Goal: Task Accomplishment & Management: Use online tool/utility

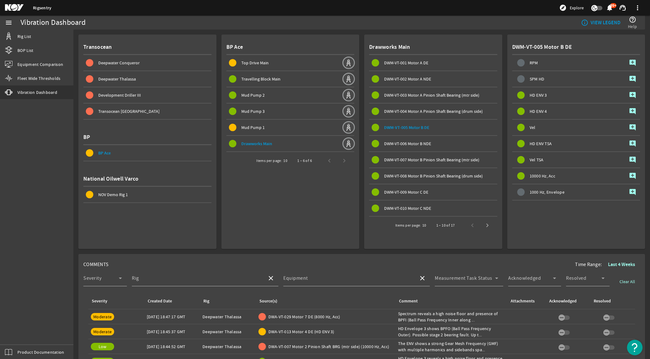
click at [14, 7] on mat-icon at bounding box center [19, 7] width 28 height 7
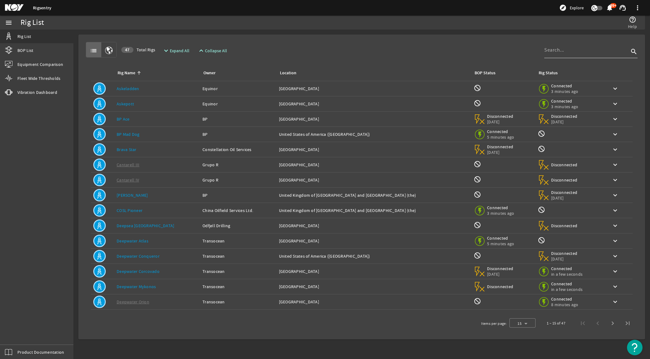
click at [589, 49] on input at bounding box center [586, 49] width 85 height 7
type input "[PERSON_NAME]"
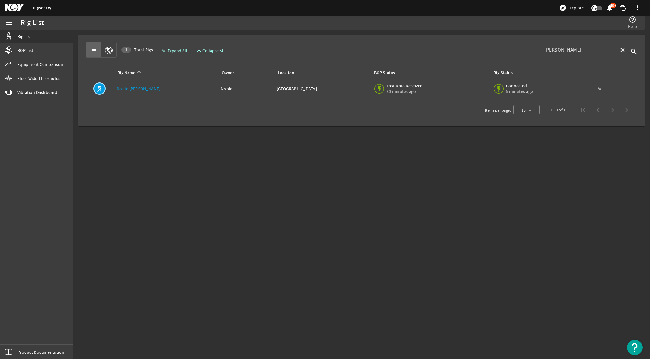
click at [153, 89] on div "Rig Name: [PERSON_NAME] [PERSON_NAME]" at bounding box center [166, 89] width 99 height 6
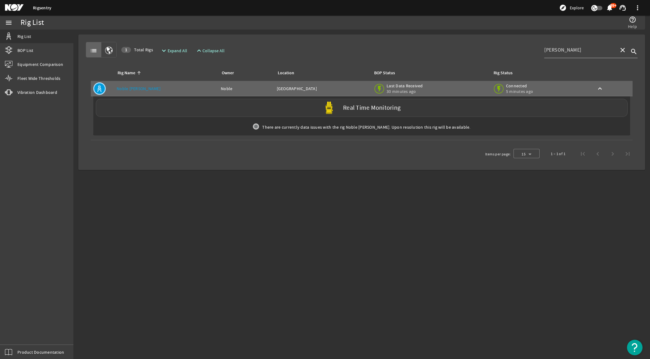
click at [240, 110] on div "Real Time Monitoring" at bounding box center [362, 108] width 532 height 18
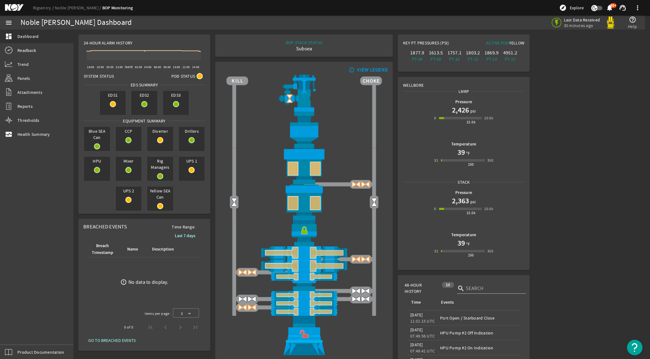
click at [213, 171] on rigsentry-mat-card "info_outline VIEW LEGEND" at bounding box center [304, 211] width 183 height 304
click at [45, 131] on span "Health Summary" at bounding box center [33, 134] width 33 height 6
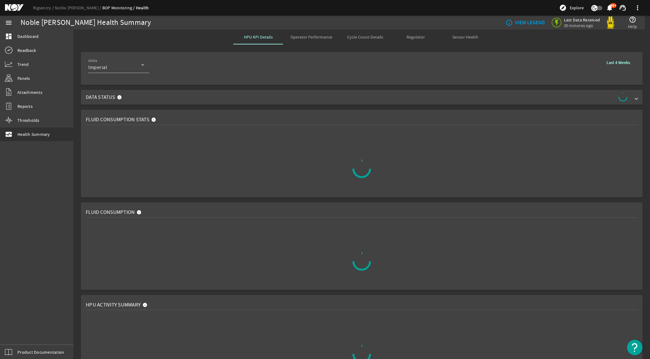
click at [460, 36] on span "Sensor Health" at bounding box center [465, 37] width 26 height 4
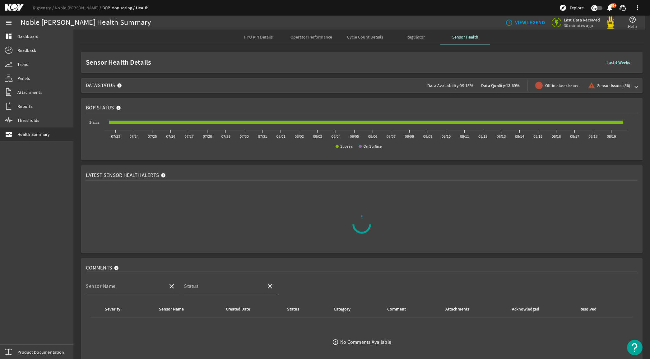
click at [79, 192] on rigsentry-mat-card "Latest Sensor Health Alerts" at bounding box center [361, 209] width 577 height 93
click at [161, 177] on mat-icon at bounding box center [164, 176] width 7 height 7
click at [163, 176] on mat-icon at bounding box center [164, 176] width 7 height 7
click at [80, 256] on rigsentry-mat-card "Comments Sensor Name close Status close Severity Sensor Name Created Date Statu…" at bounding box center [361, 324] width 577 height 137
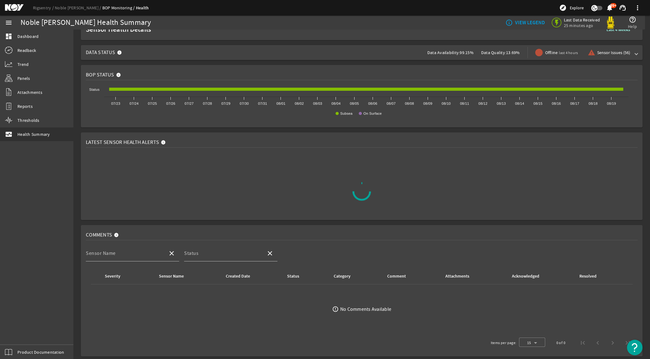
click at [77, 193] on rigsentry-mat-card "Latest Sensor Health Alerts" at bounding box center [361, 176] width 577 height 93
click at [627, 52] on span "Data Status Data Availability: 99.15% Data Quality: 13.69% Offline last 4 hours…" at bounding box center [360, 52] width 549 height 15
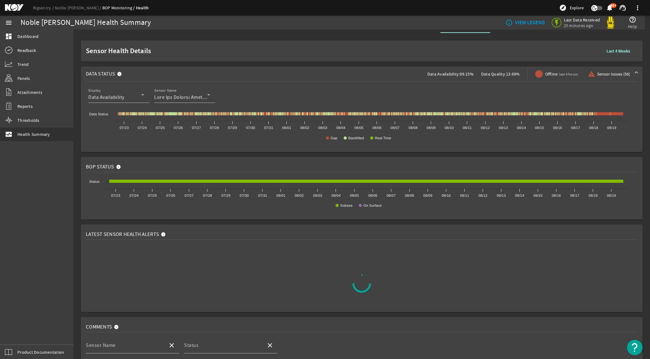
scroll to position [0, 0]
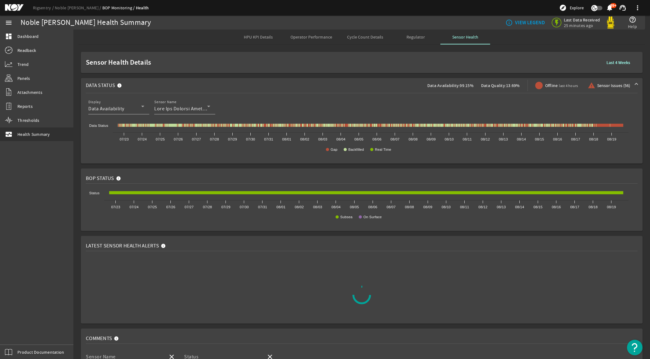
click at [616, 58] on span at bounding box center [619, 62] width 34 height 15
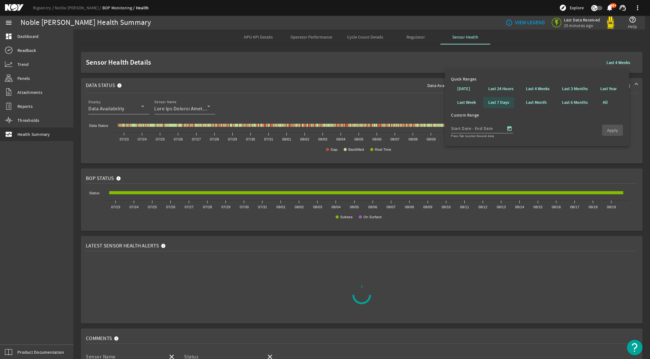
click at [500, 100] on b "Last 7 Days" at bounding box center [498, 103] width 21 height 6
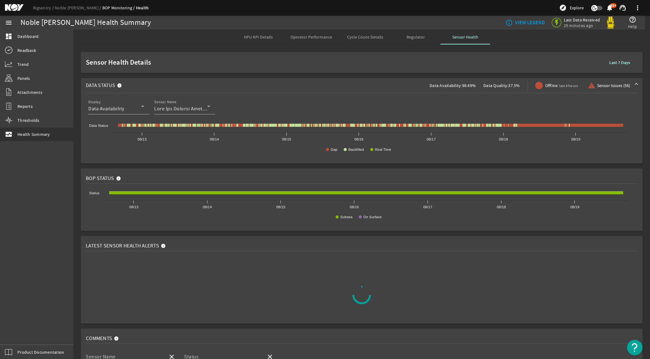
click at [76, 220] on rigsentry-mat-card "BOP Status Created with Highcharts 11.1.0 Subsea On Surface 08/13 08/14 08/15 0…" at bounding box center [361, 200] width 577 height 68
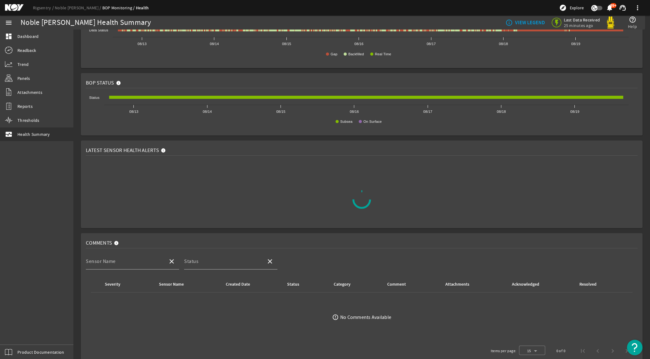
scroll to position [104, 0]
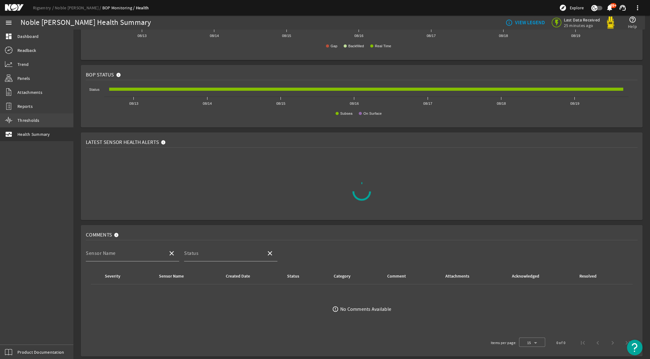
click at [33, 120] on span "Thresholds" at bounding box center [28, 120] width 22 height 6
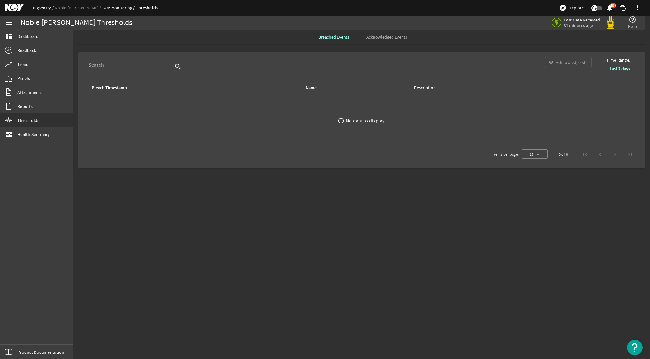
click at [47, 6] on link "Rigsentry" at bounding box center [44, 8] width 22 height 6
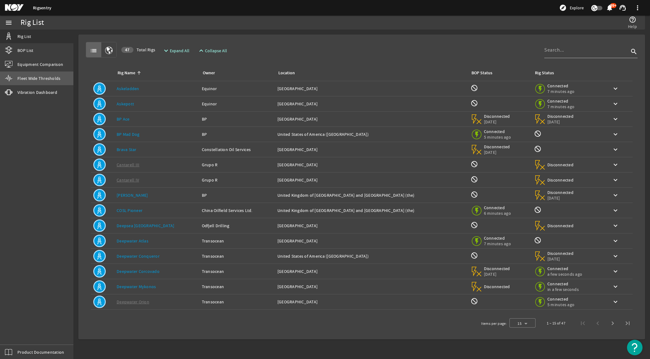
click at [49, 77] on span "Fleet Wide Thresholds" at bounding box center [38, 78] width 43 height 6
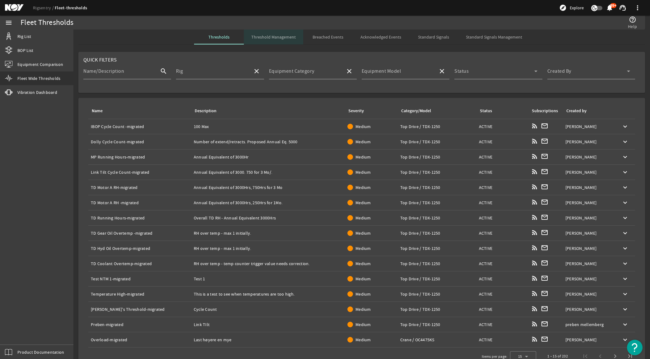
click at [279, 35] on span "Threshold Management" at bounding box center [273, 37] width 44 height 4
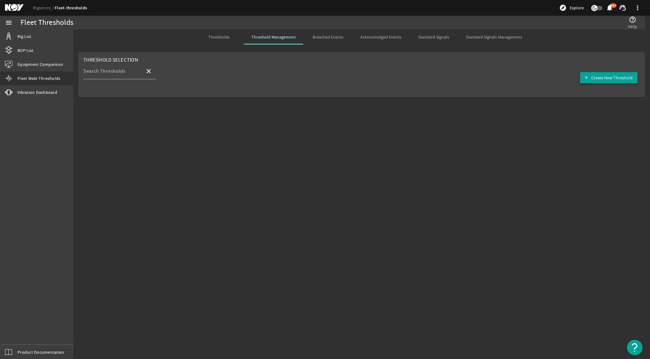
click at [621, 79] on span "Create New Threshold" at bounding box center [611, 78] width 41 height 6
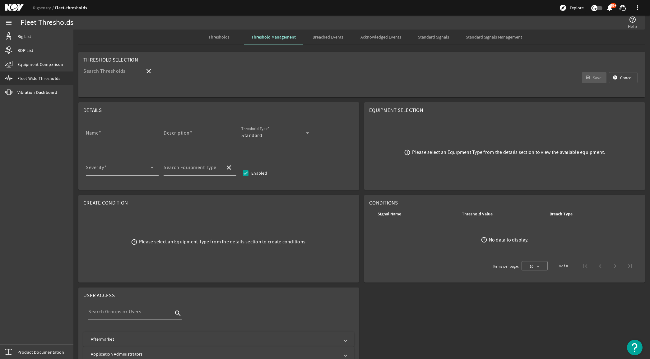
click at [131, 75] on input "Search Thresholds" at bounding box center [111, 73] width 57 height 7
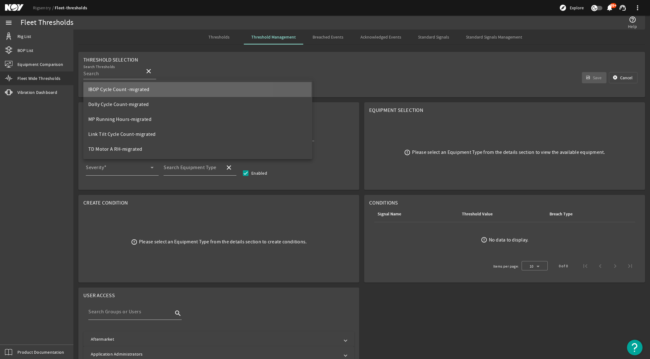
click at [134, 88] on span "IBOP Cycle Count -migrated" at bounding box center [118, 89] width 61 height 6
type input "IBOP Cycle Count -migrated"
type input "Top Drive - TDX-1250"
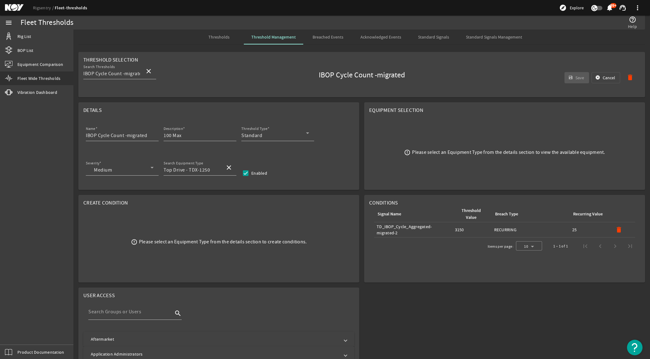
click at [357, 140] on rigsentry-mat-card "Details Name IBOP Cycle Count -migrated Description 100 Max Threshold Type Stan…" at bounding box center [219, 146] width 286 height 93
click at [362, 167] on rigsentry-mat-card "Equipment Selection error_outline Please select an Equipment Type from the deta…" at bounding box center [505, 146] width 286 height 93
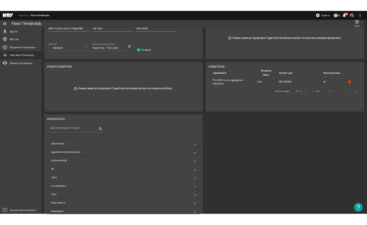
scroll to position [117, 0]
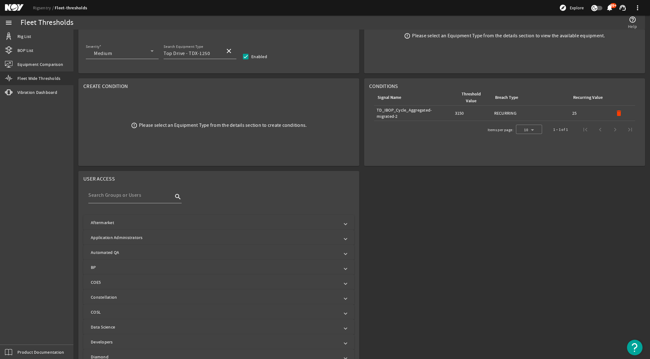
click at [362, 167] on rigsentry-mat-card "Conditions Signal Name Threshold Value Breach Type Recurring Value Signal Name:…" at bounding box center [505, 122] width 286 height 93
